Goal: Transaction & Acquisition: Purchase product/service

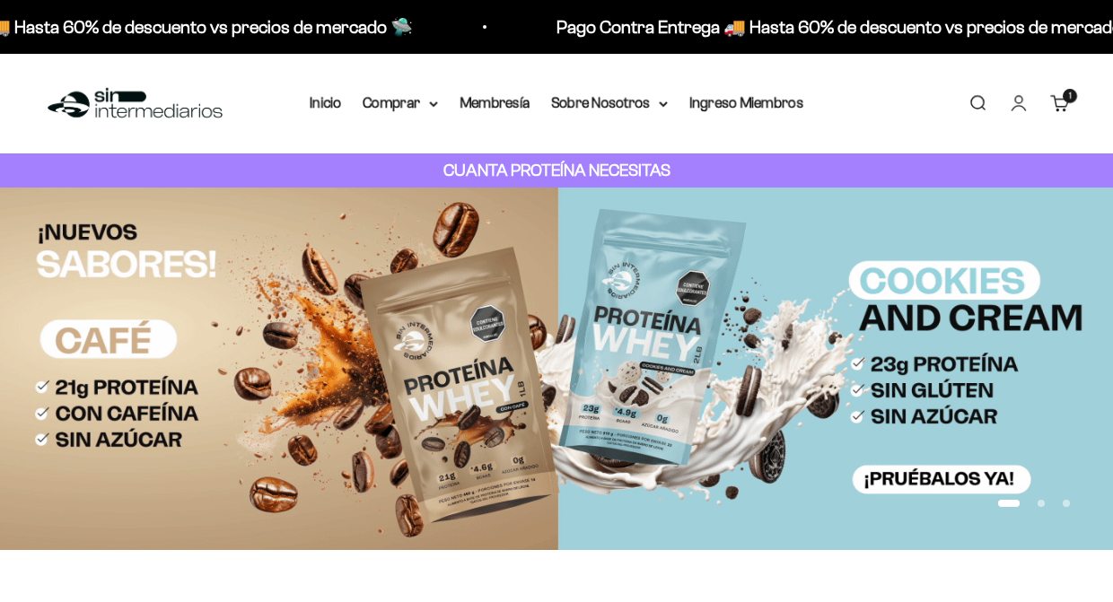
click at [405, 107] on summary "Comprar" at bounding box center [400, 103] width 75 height 23
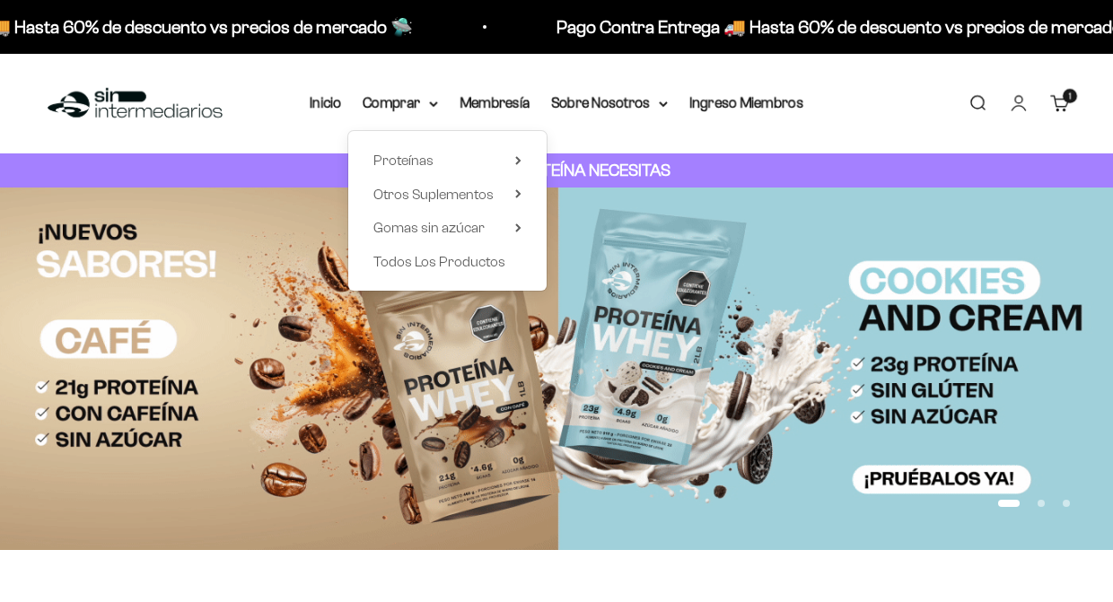
click at [652, 170] on strong "CUANTA PROTEÍNA NECESITAS" at bounding box center [557, 170] width 227 height 19
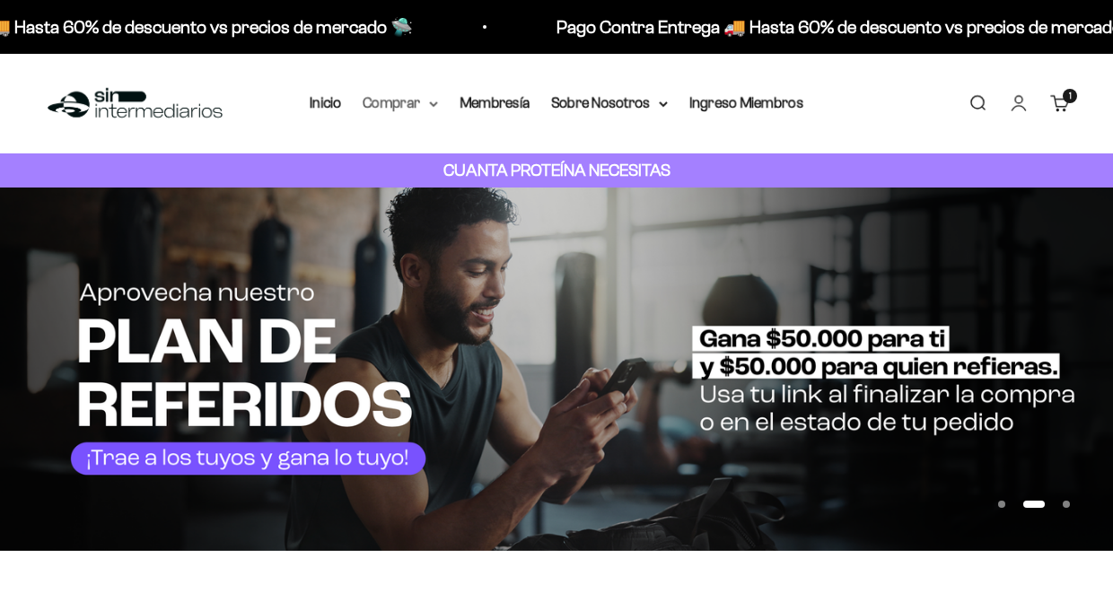
click at [429, 103] on icon at bounding box center [433, 104] width 9 height 6
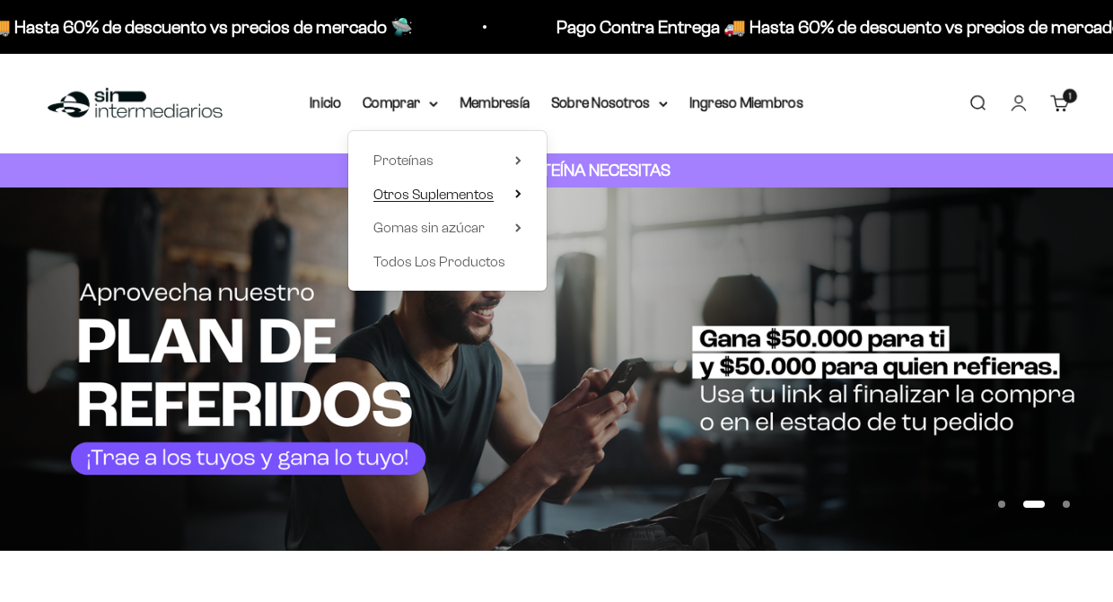
click at [516, 191] on icon at bounding box center [518, 193] width 4 height 7
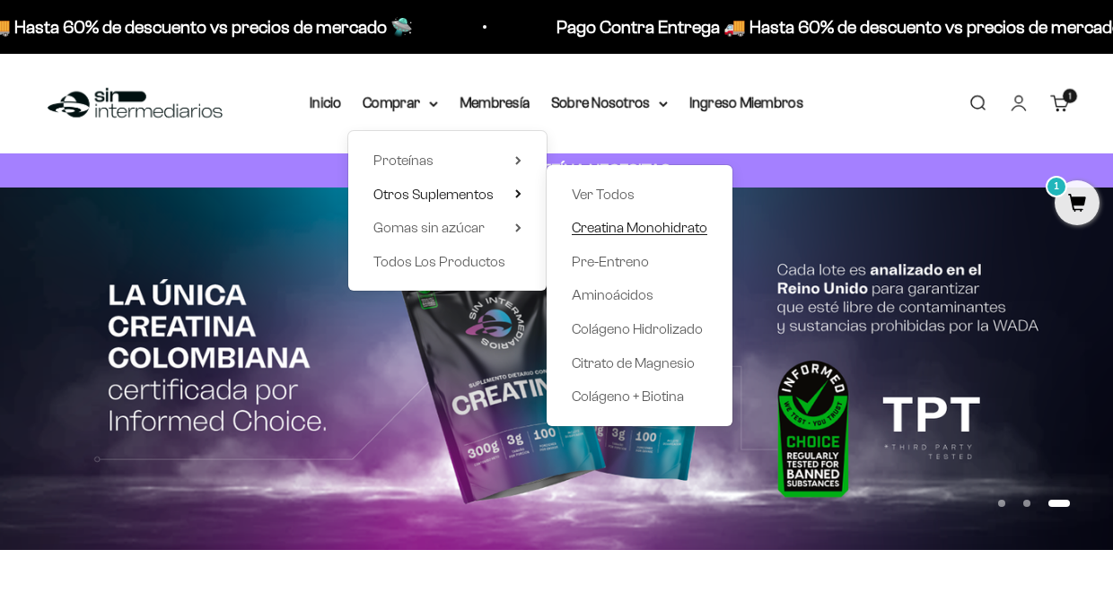
click at [585, 229] on span "Creatina Monohidrato" at bounding box center [640, 227] width 136 height 15
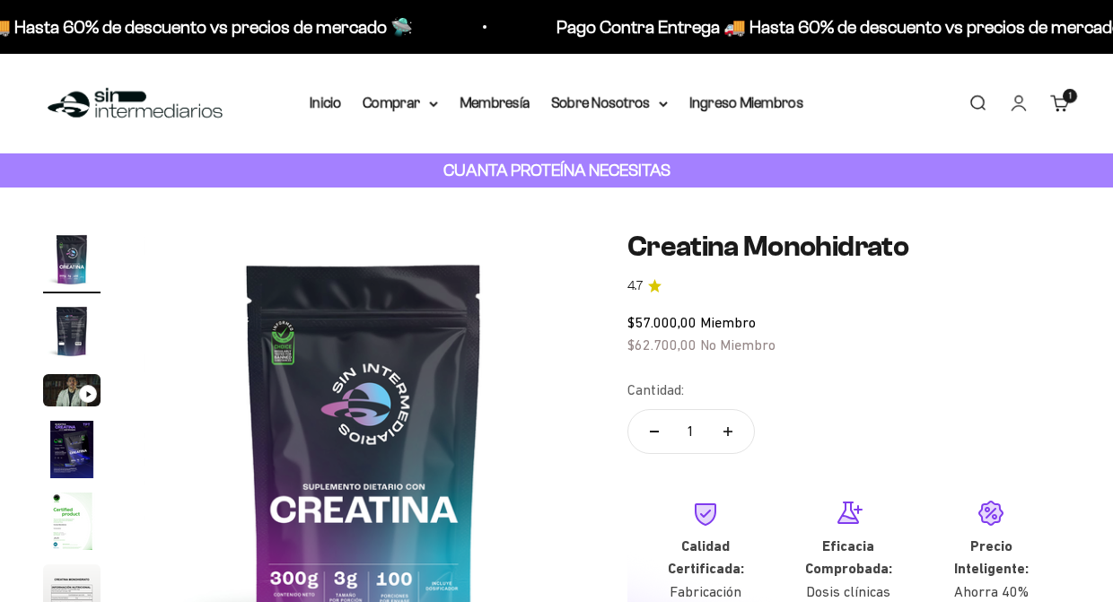
scroll to position [172, 0]
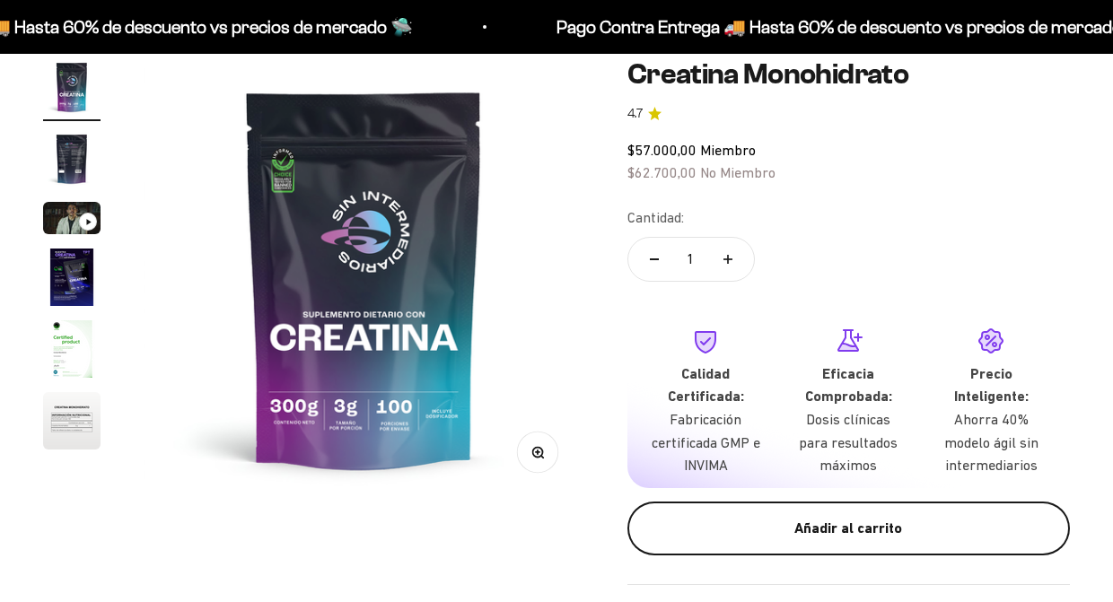
click at [715, 517] on div "Añadir al carrito" at bounding box center [849, 528] width 371 height 23
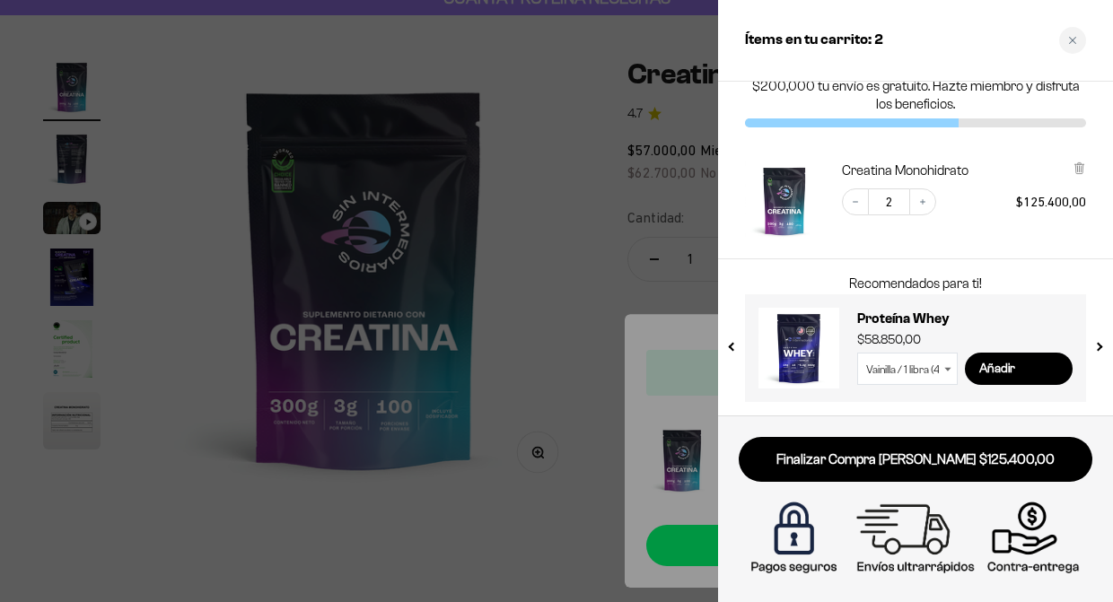
scroll to position [0, 0]
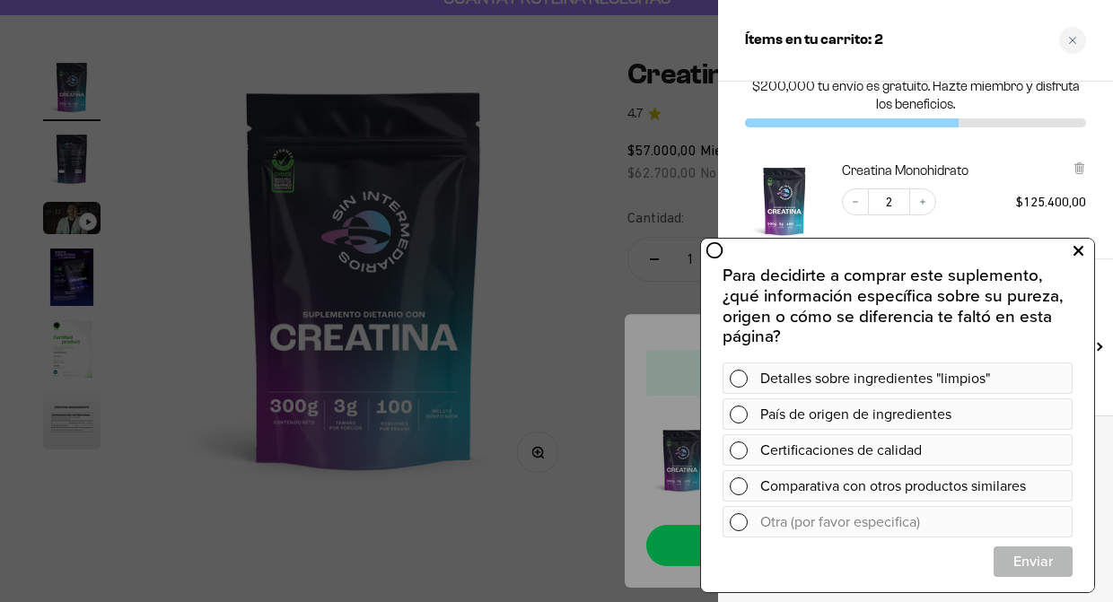
click at [1084, 258] on button at bounding box center [1078, 251] width 32 height 29
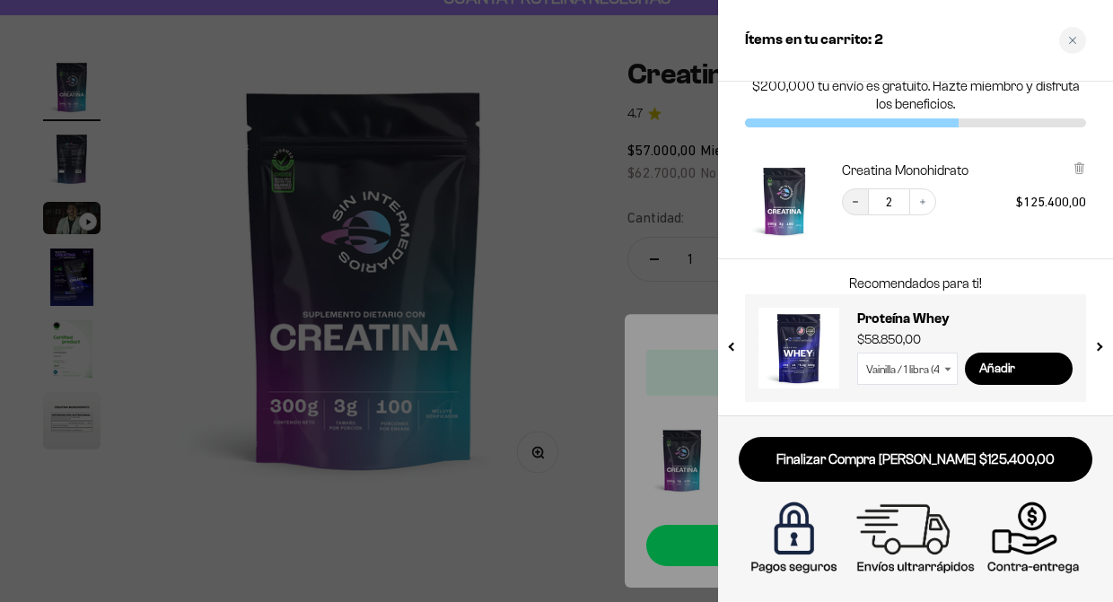
click at [850, 202] on icon "Decrease quantity" at bounding box center [855, 202] width 11 height 11
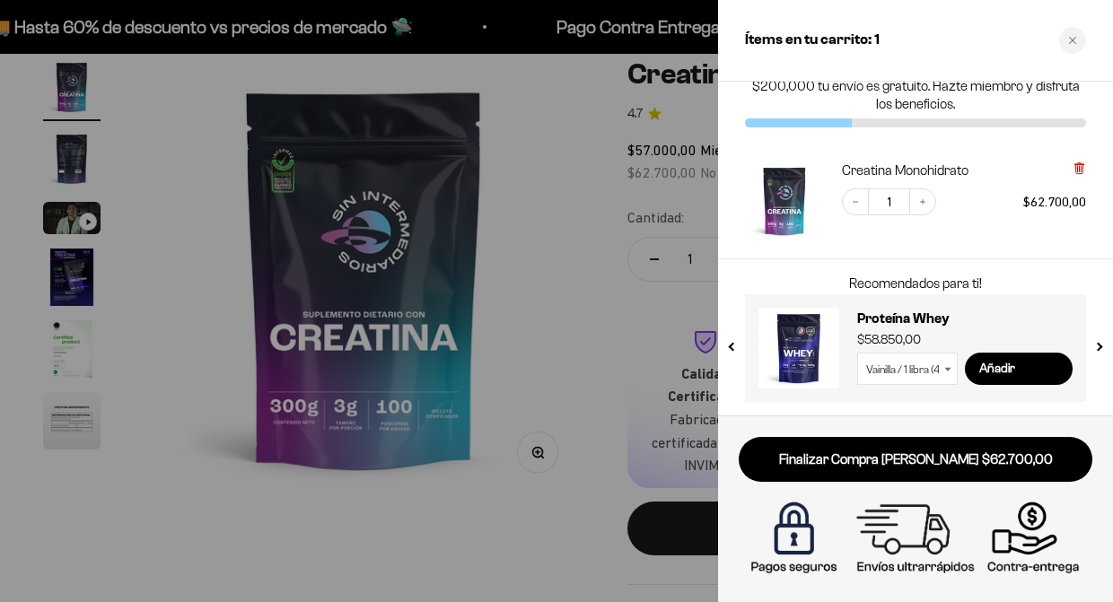
click at [1075, 171] on icon at bounding box center [1079, 168] width 13 height 13
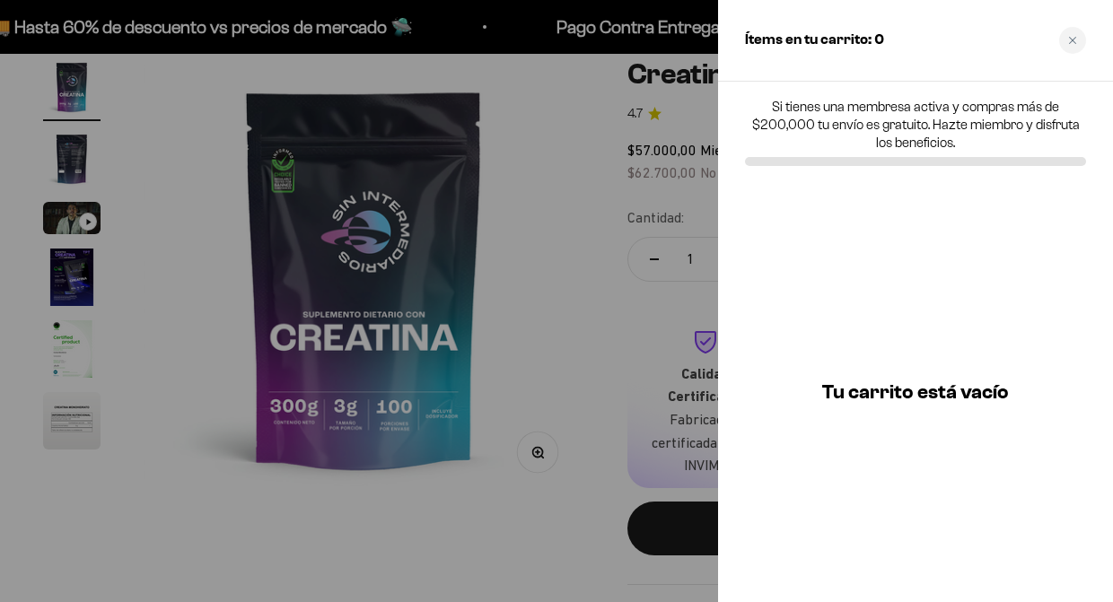
click at [1075, 36] on icon "Close cart" at bounding box center [1072, 40] width 9 height 9
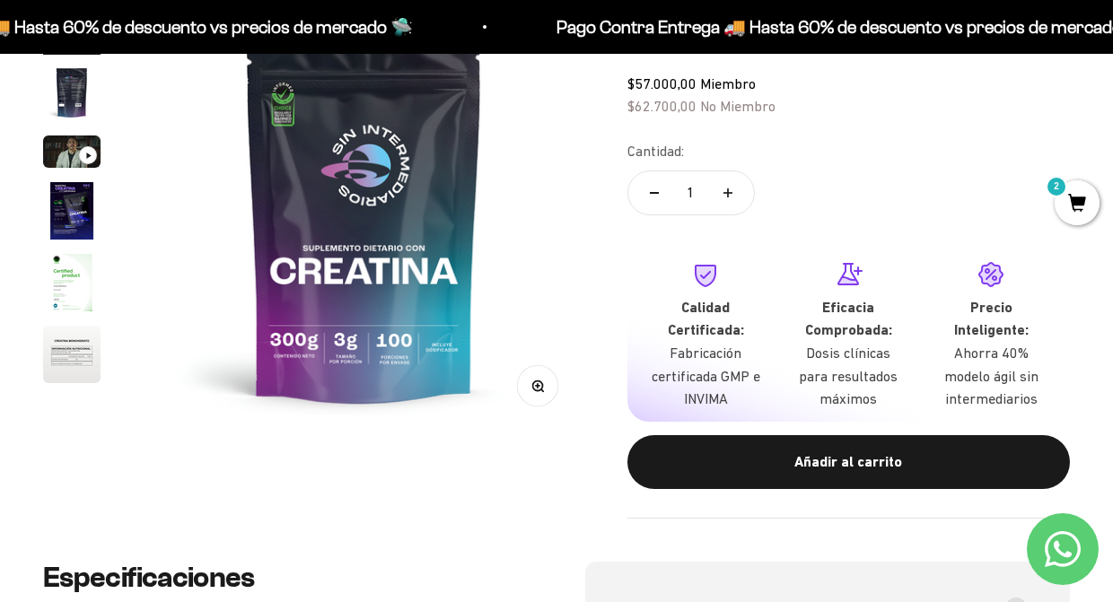
scroll to position [241, 0]
